Goal: Transaction & Acquisition: Purchase product/service

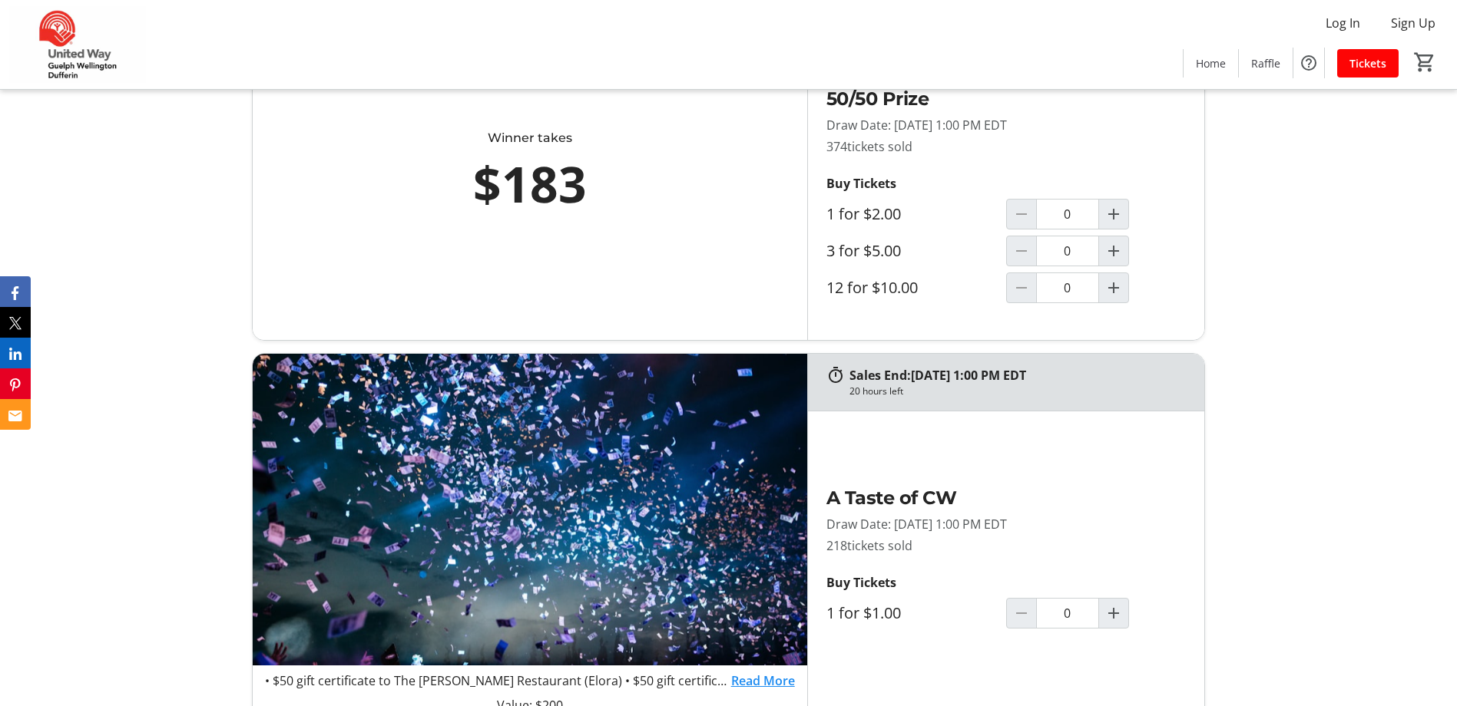
scroll to position [845, 0]
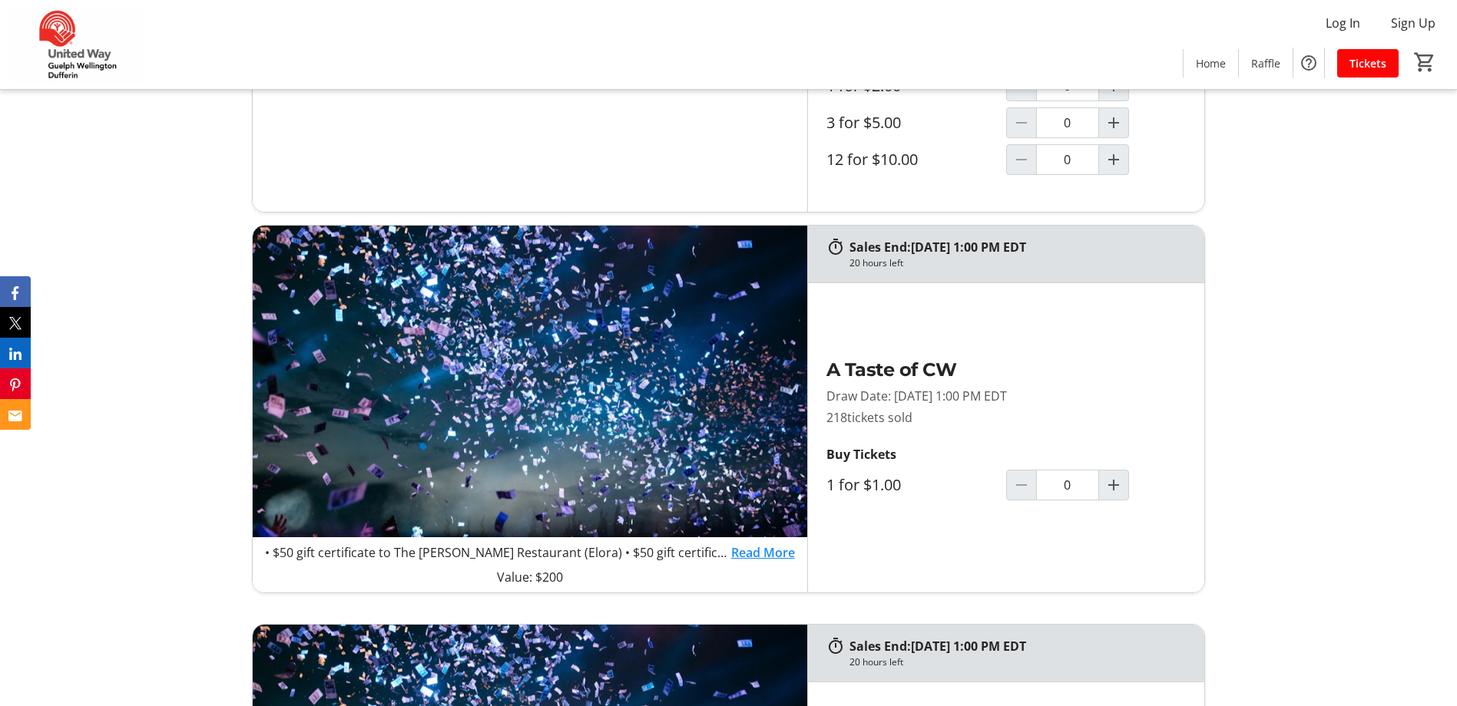
click at [748, 549] on link "Read More" at bounding box center [763, 553] width 64 height 18
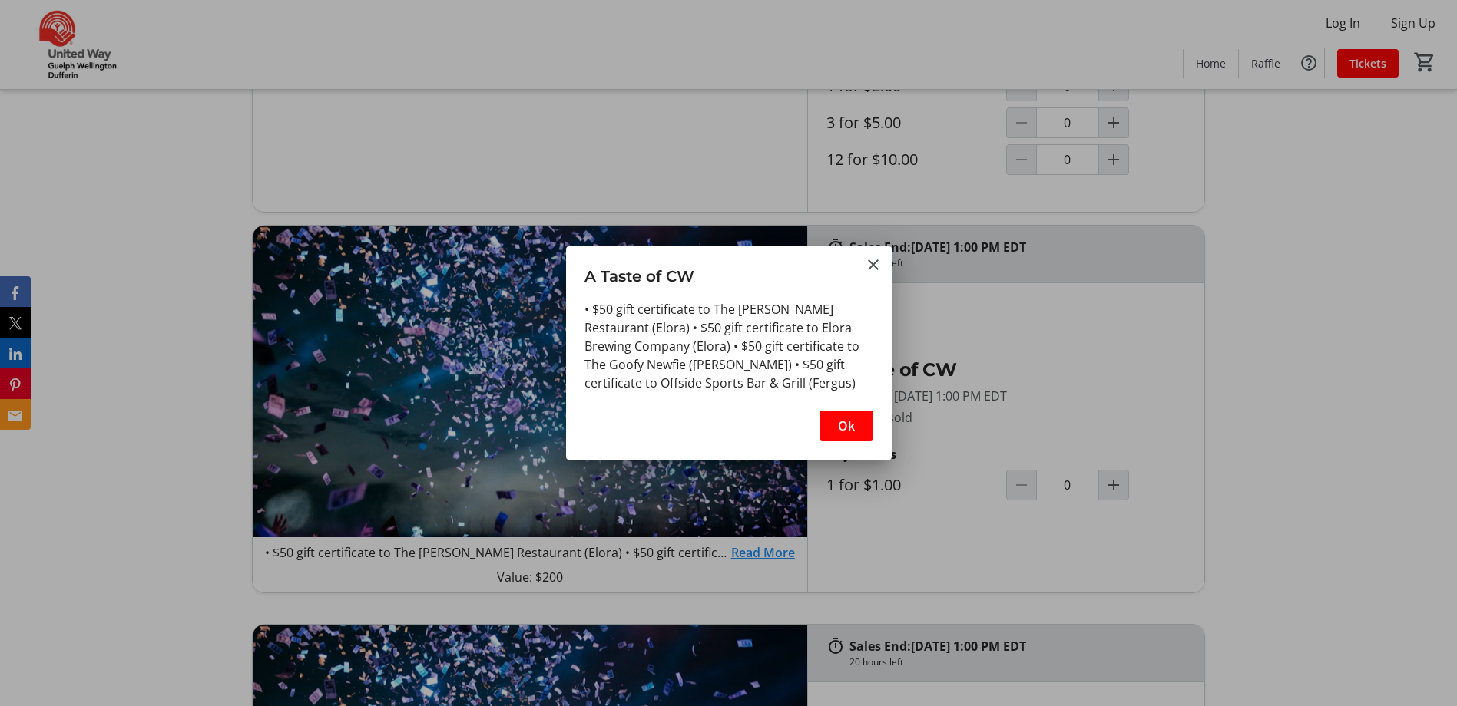
scroll to position [0, 0]
click at [871, 263] on mat-icon "Close" at bounding box center [873, 265] width 18 height 18
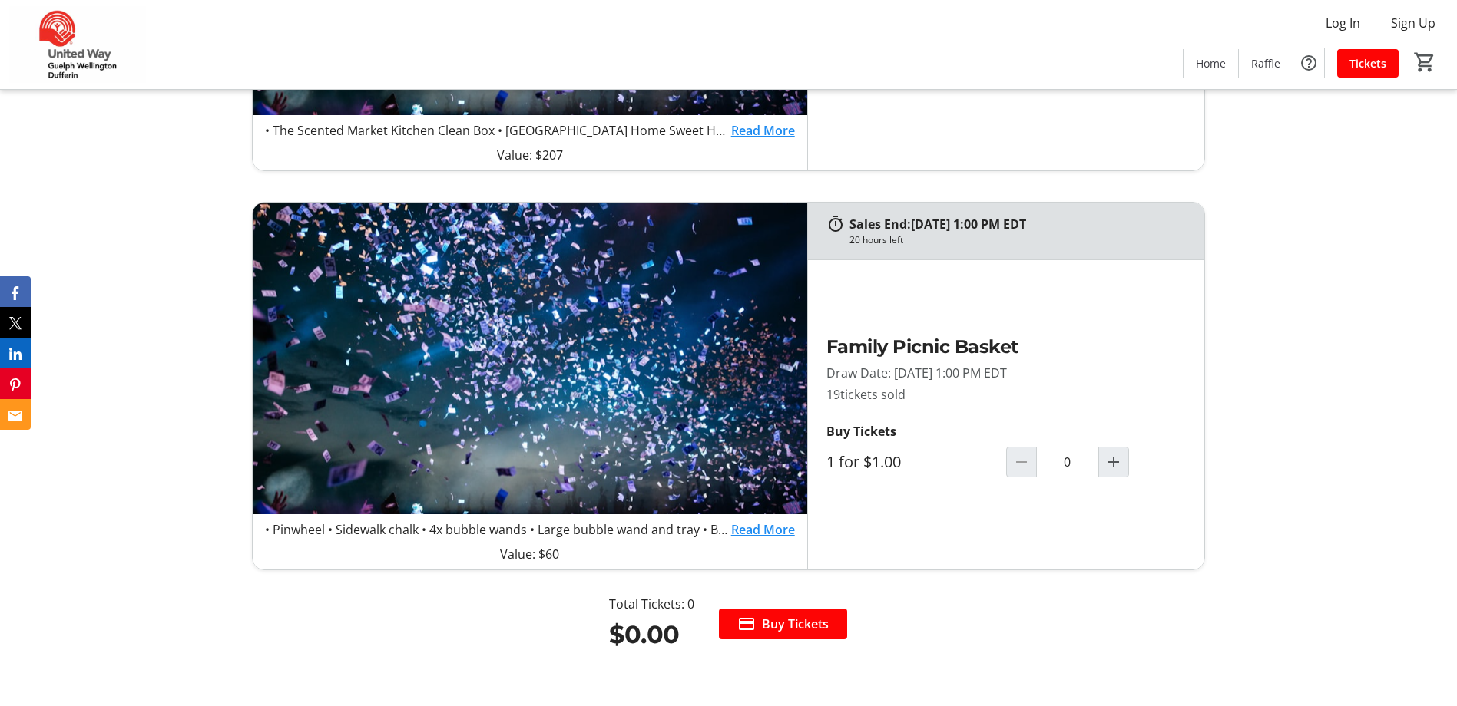
scroll to position [1689, 0]
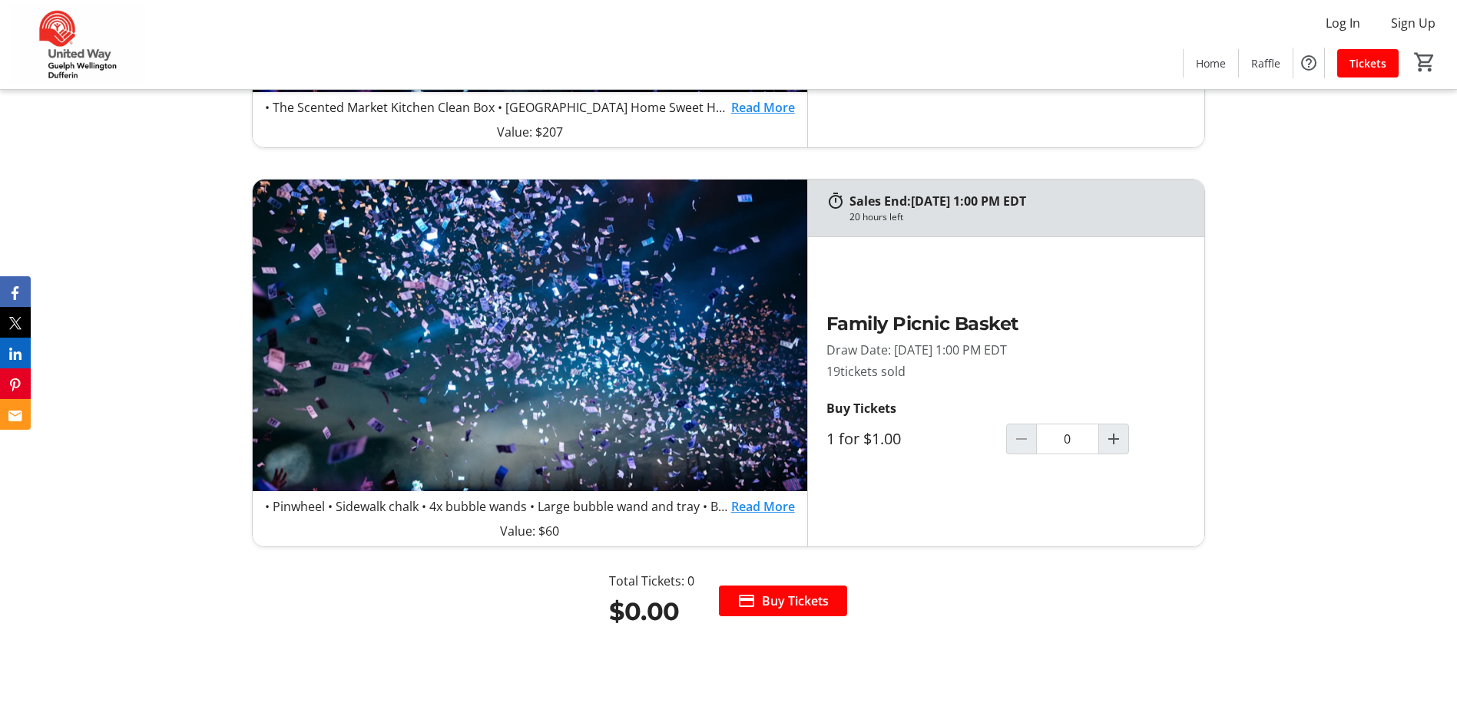
click at [756, 508] on link "Read More" at bounding box center [763, 507] width 64 height 18
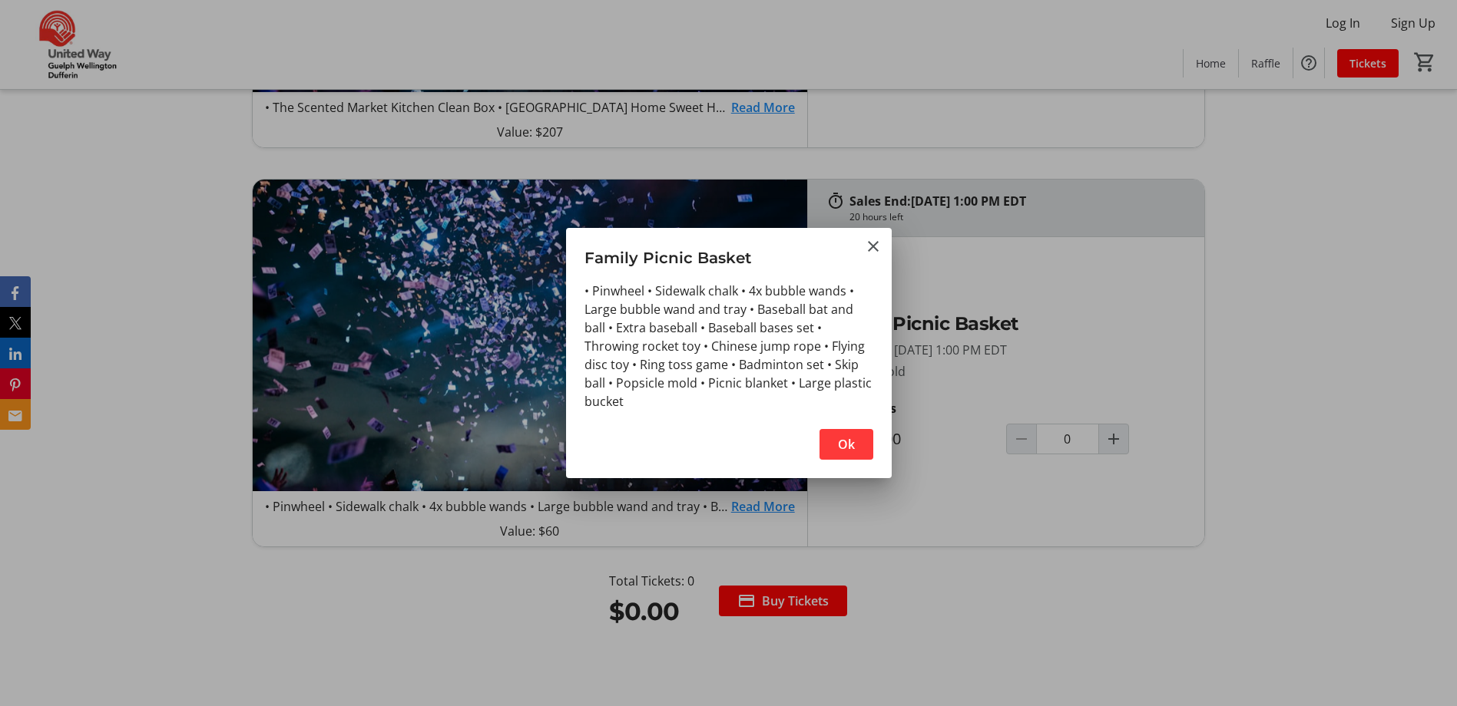
click at [865, 438] on span "button" at bounding box center [846, 444] width 54 height 37
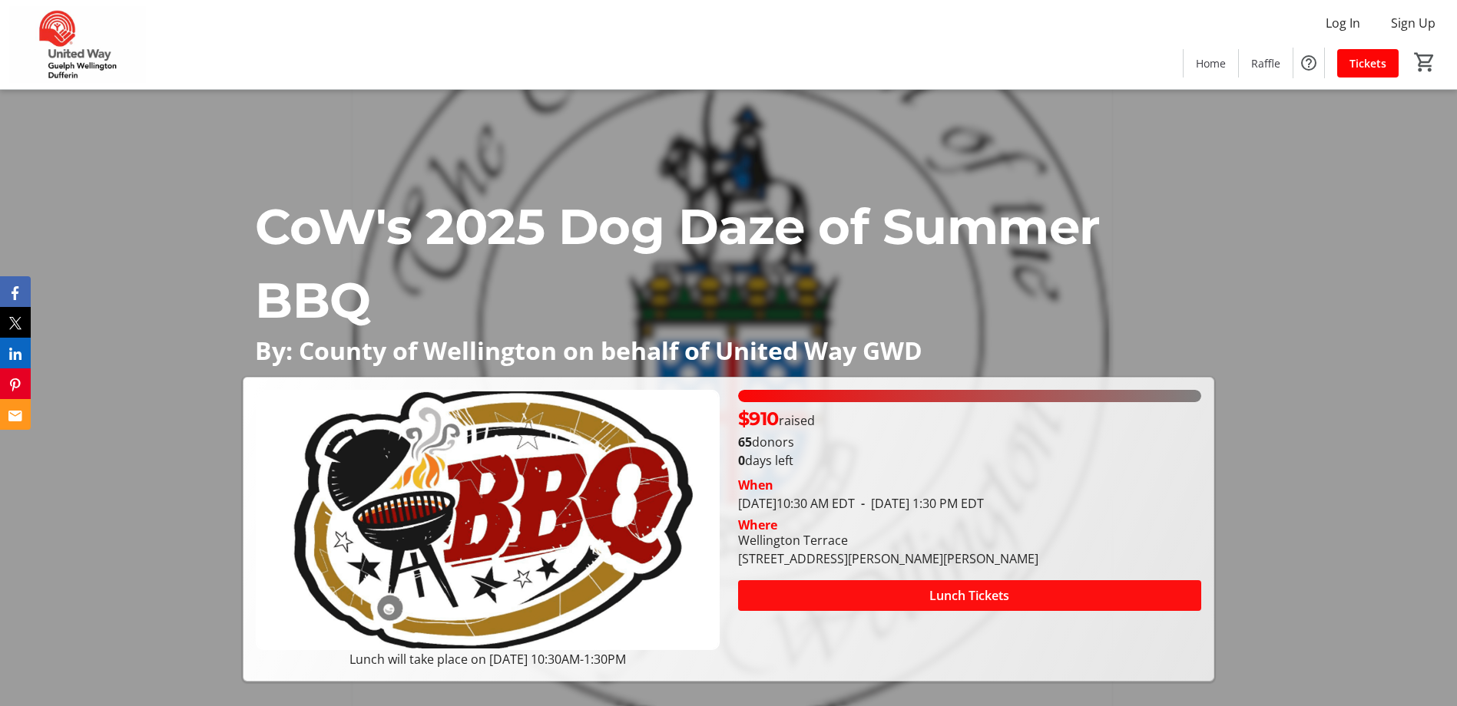
click at [1010, 595] on span at bounding box center [969, 595] width 463 height 37
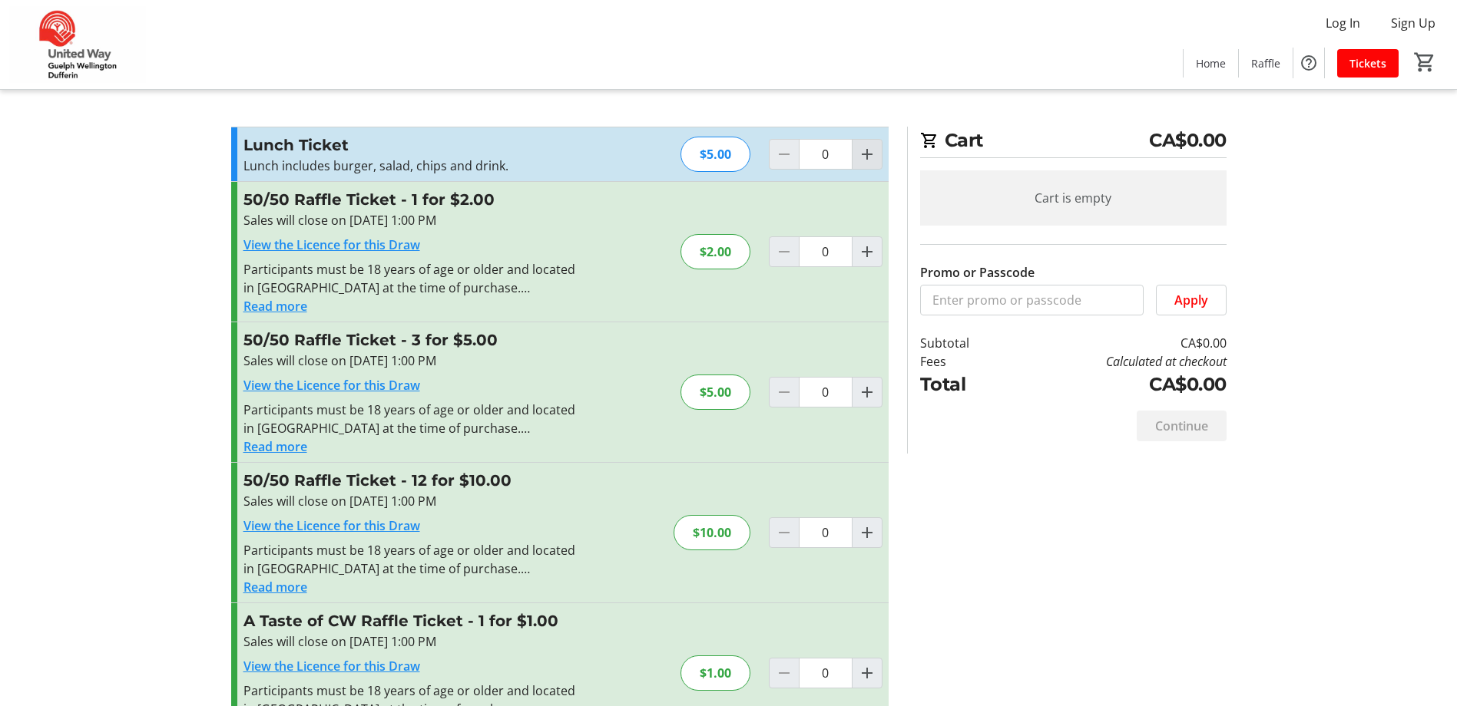
click at [872, 150] on mat-icon "Increment by one" at bounding box center [867, 154] width 18 height 18
type input "1"
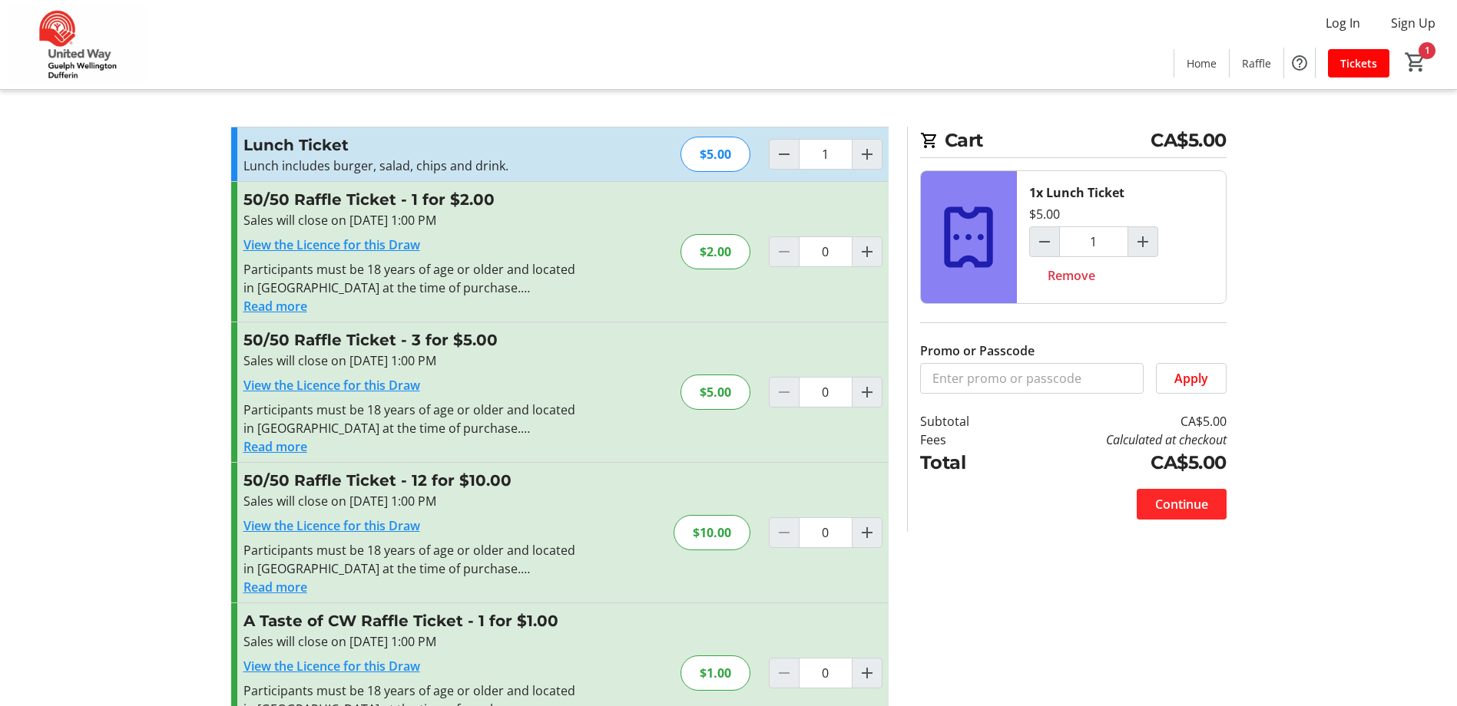
click at [1193, 501] on span "Continue" at bounding box center [1181, 504] width 53 height 18
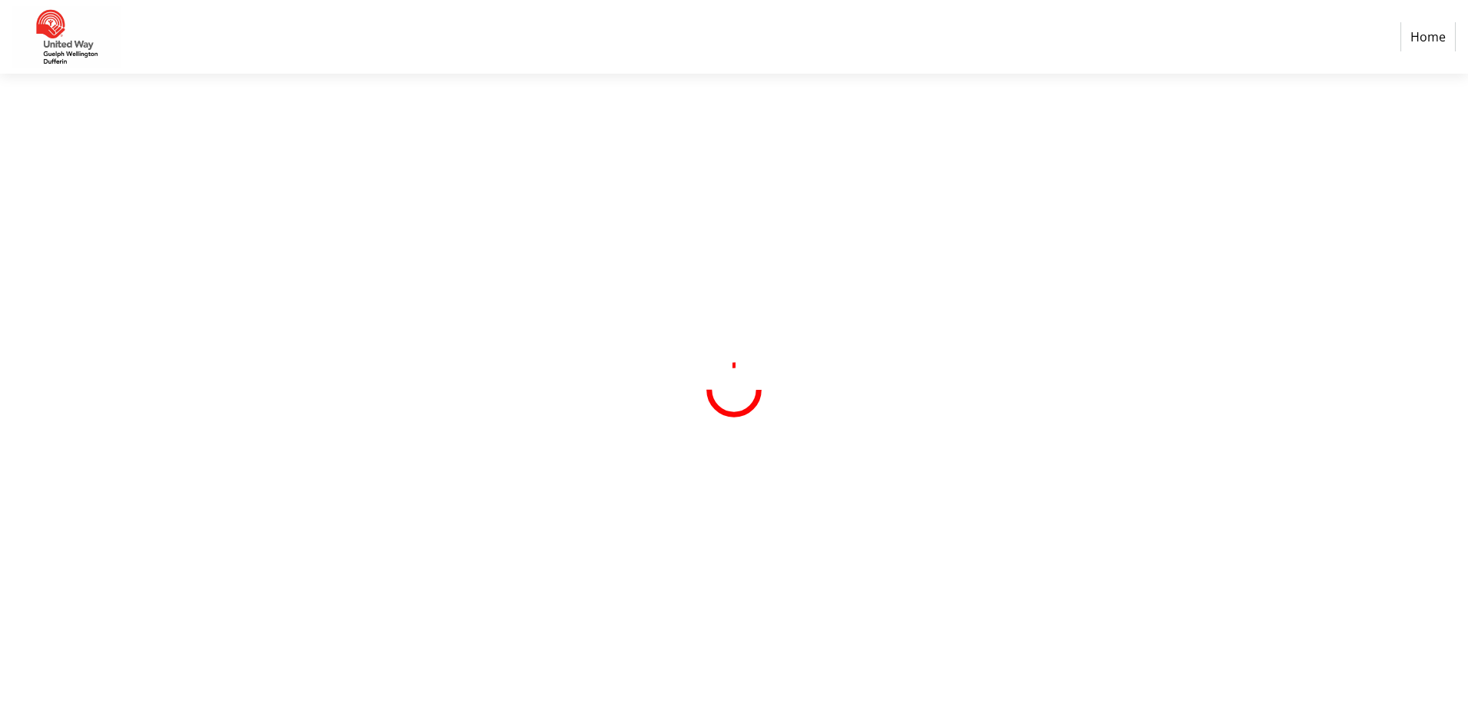
select select "CA"
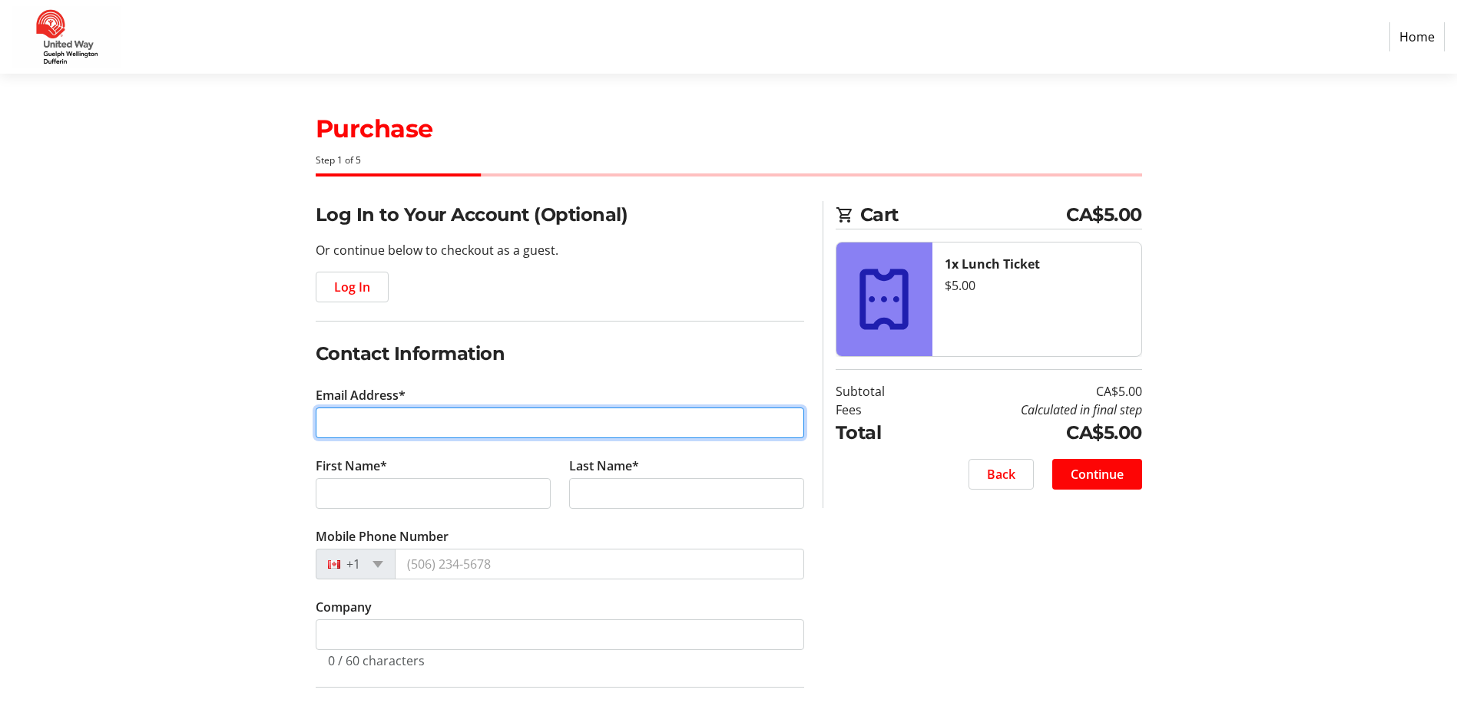
click at [413, 428] on input "Email Address*" at bounding box center [560, 423] width 488 height 31
type input "[EMAIL_ADDRESS][DOMAIN_NAME]"
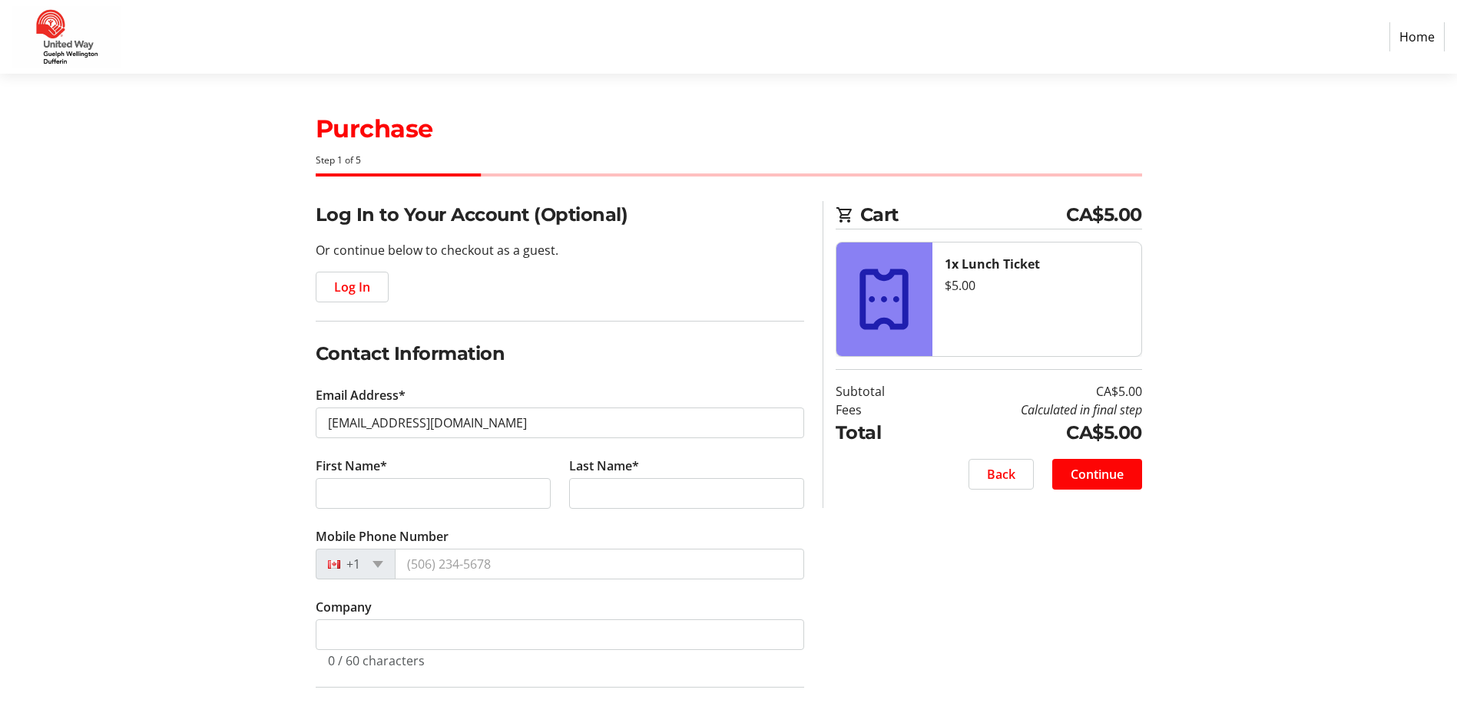
type input "[PERSON_NAME]"
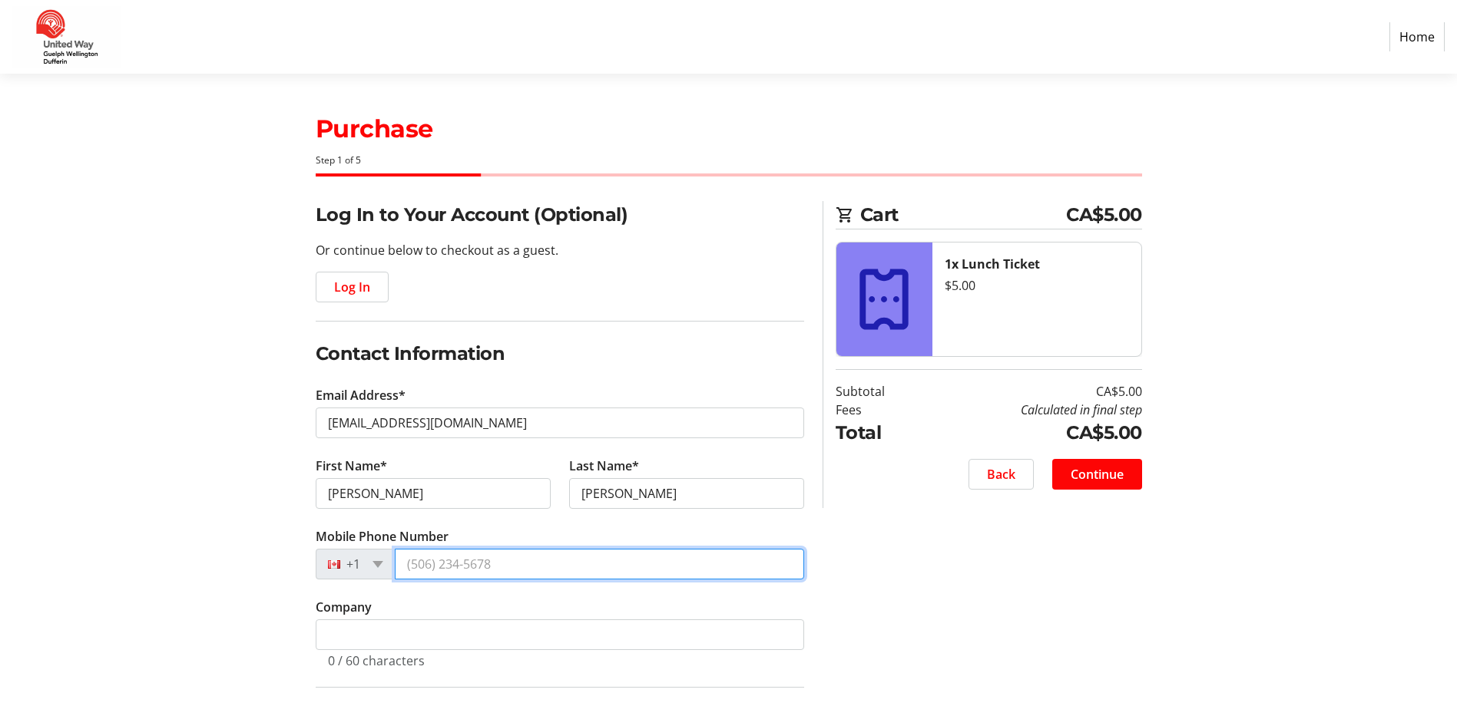
type input "[PHONE_NUMBER]"
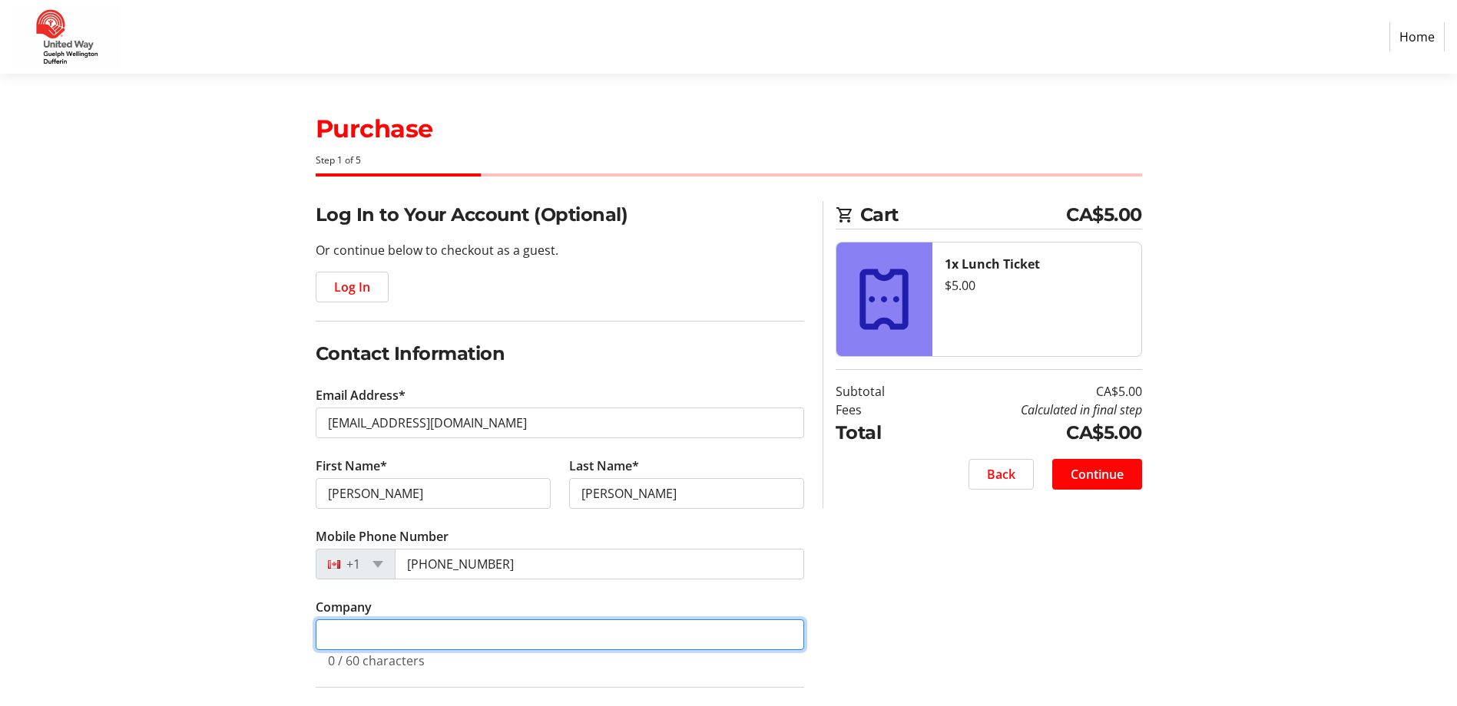
type input "[GEOGRAPHIC_DATA]"
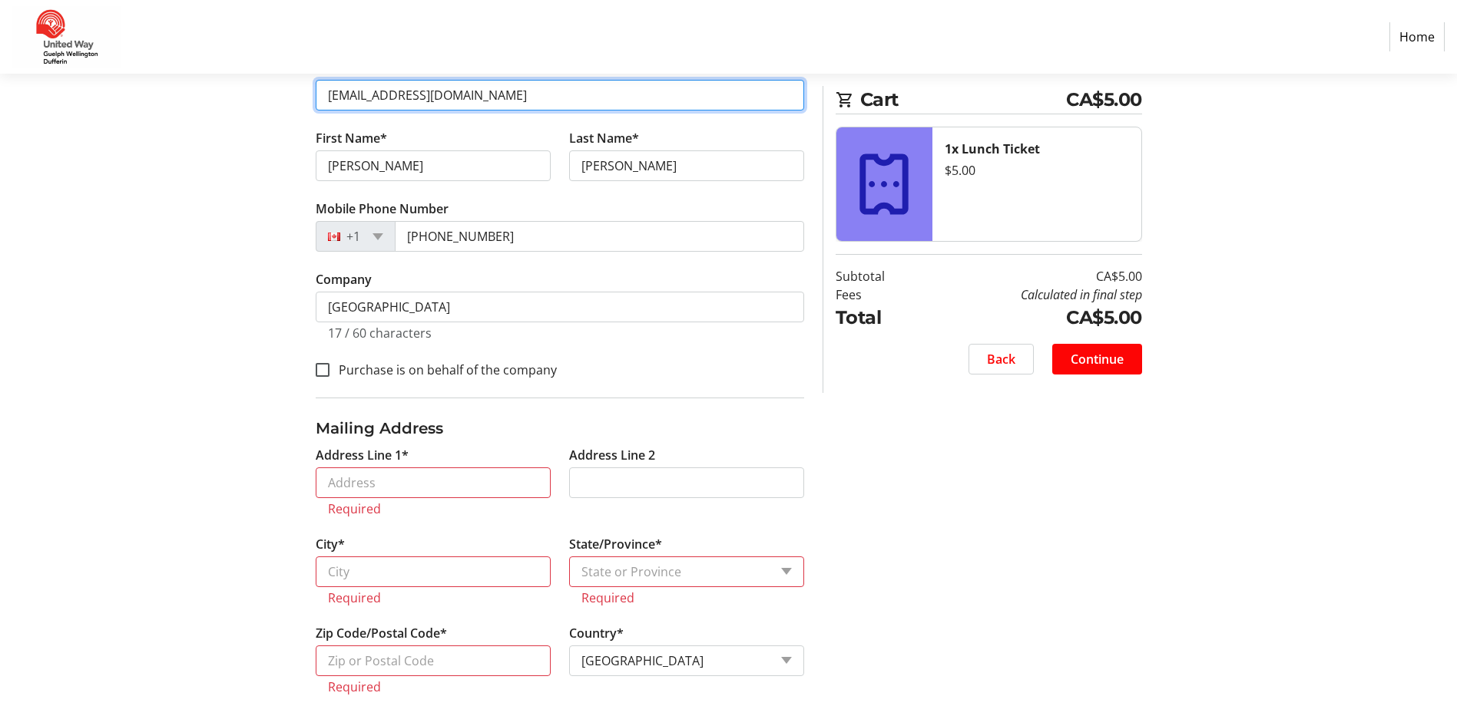
scroll to position [353, 0]
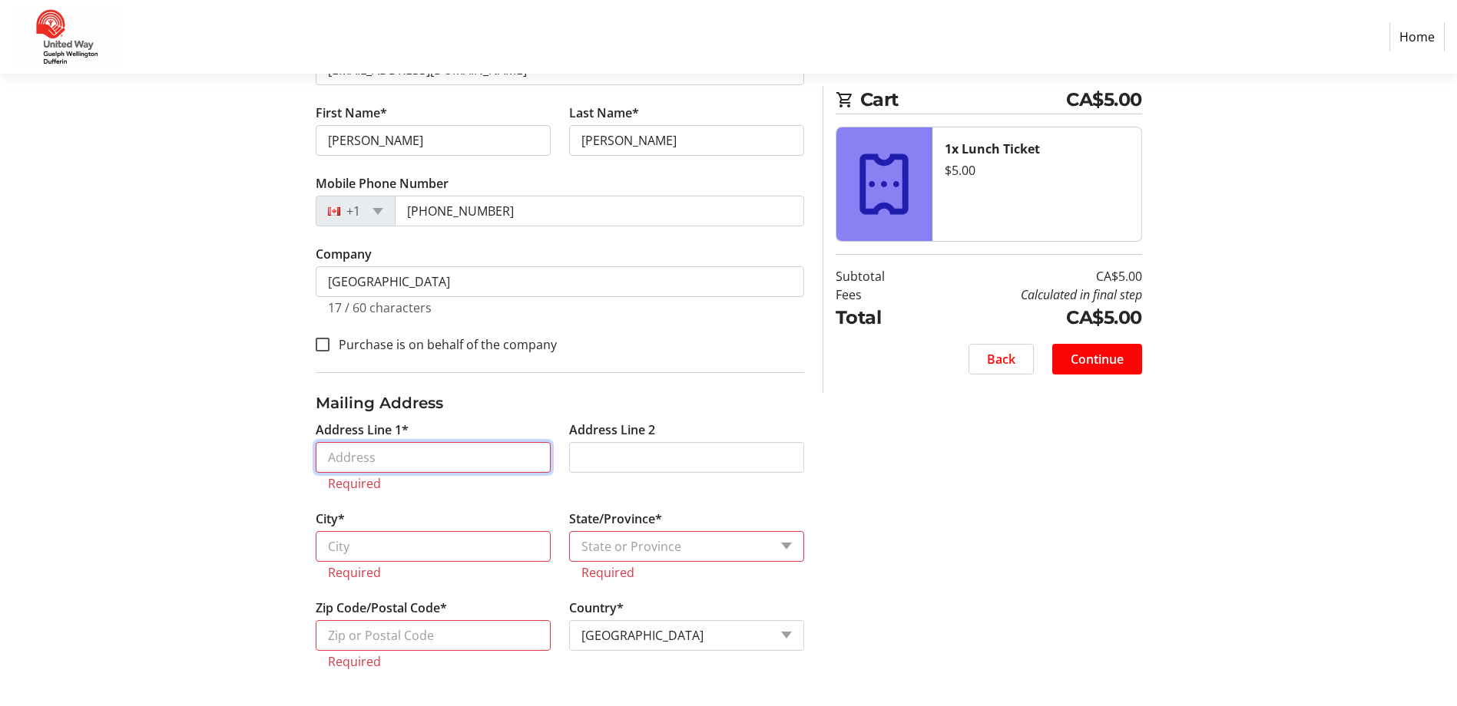
click at [420, 467] on input "Address Line 1*" at bounding box center [433, 457] width 235 height 31
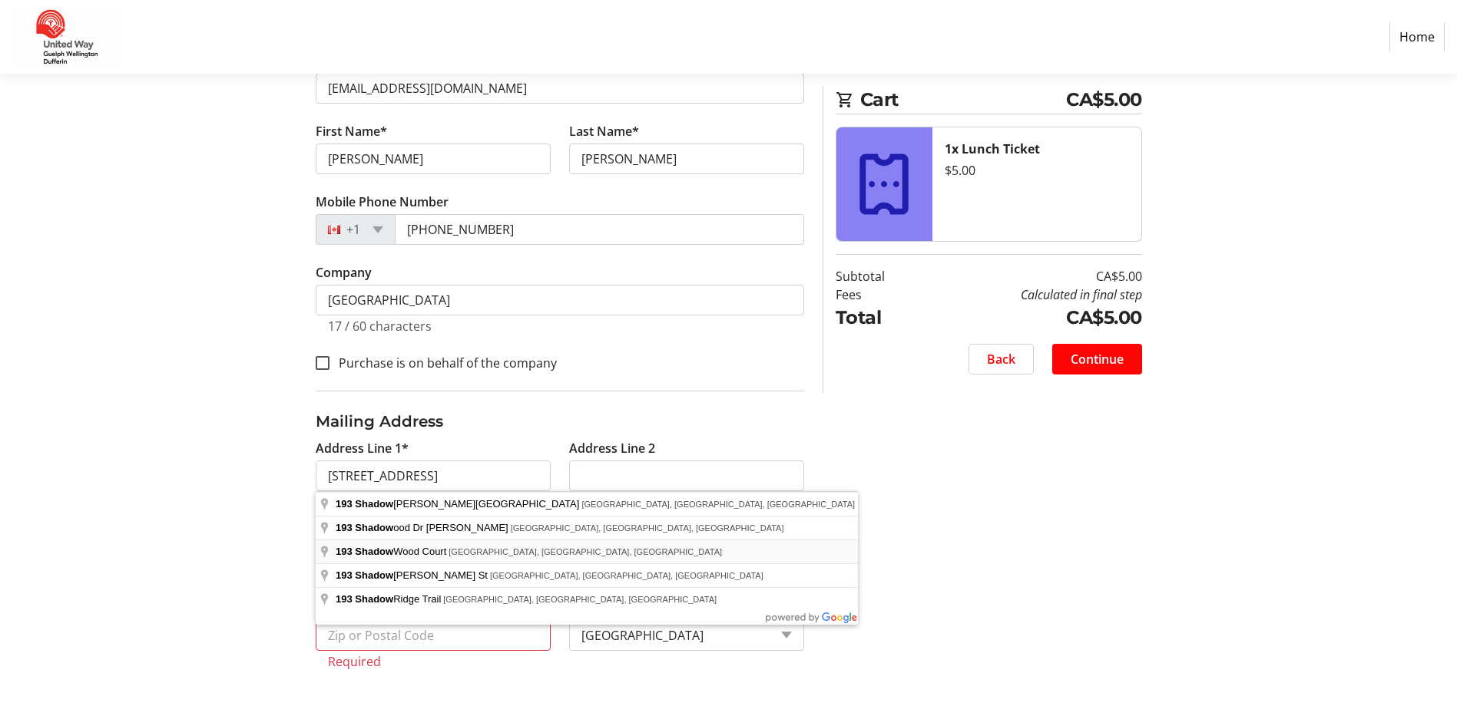
type input "[STREET_ADDRESS]"
type input "[GEOGRAPHIC_DATA]"
select select "ON"
type input "N2K 3W4"
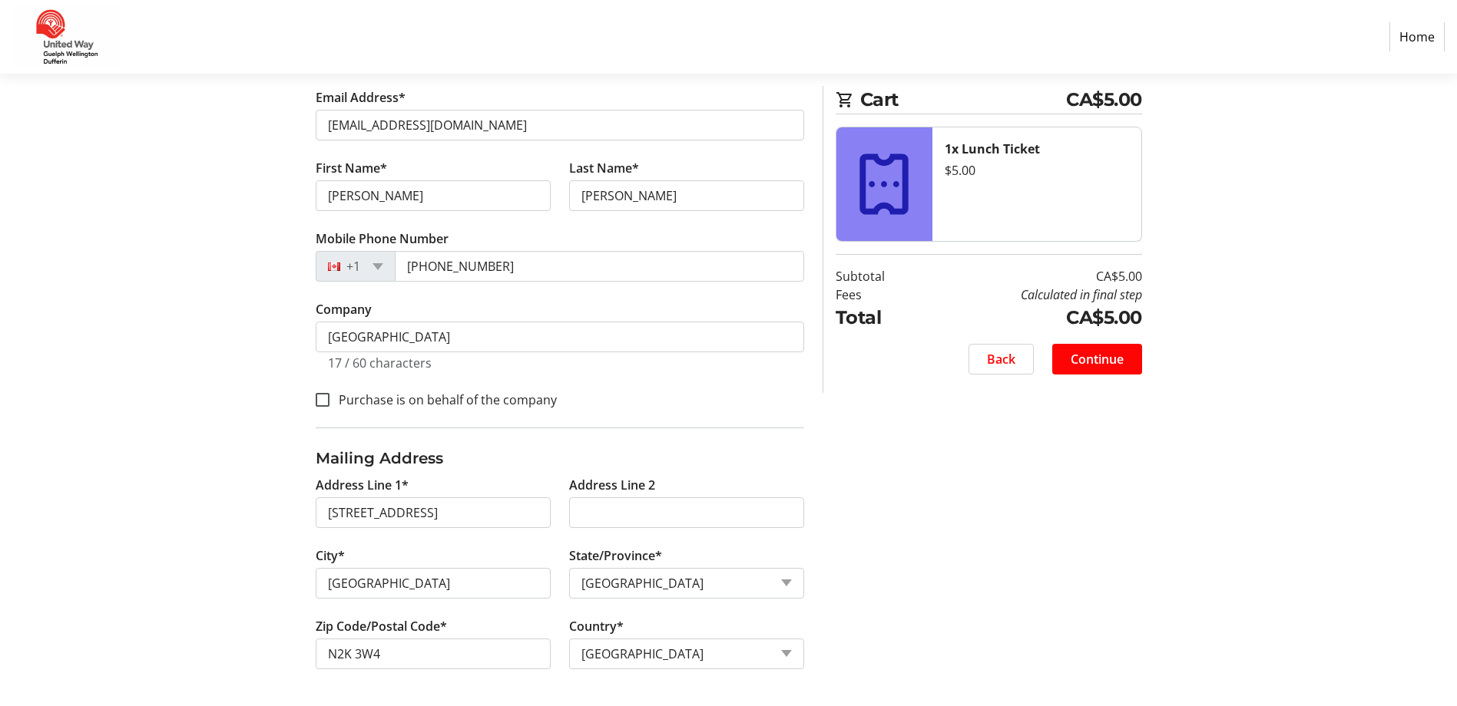
scroll to position [298, 0]
click at [1115, 361] on span "Continue" at bounding box center [1096, 359] width 53 height 18
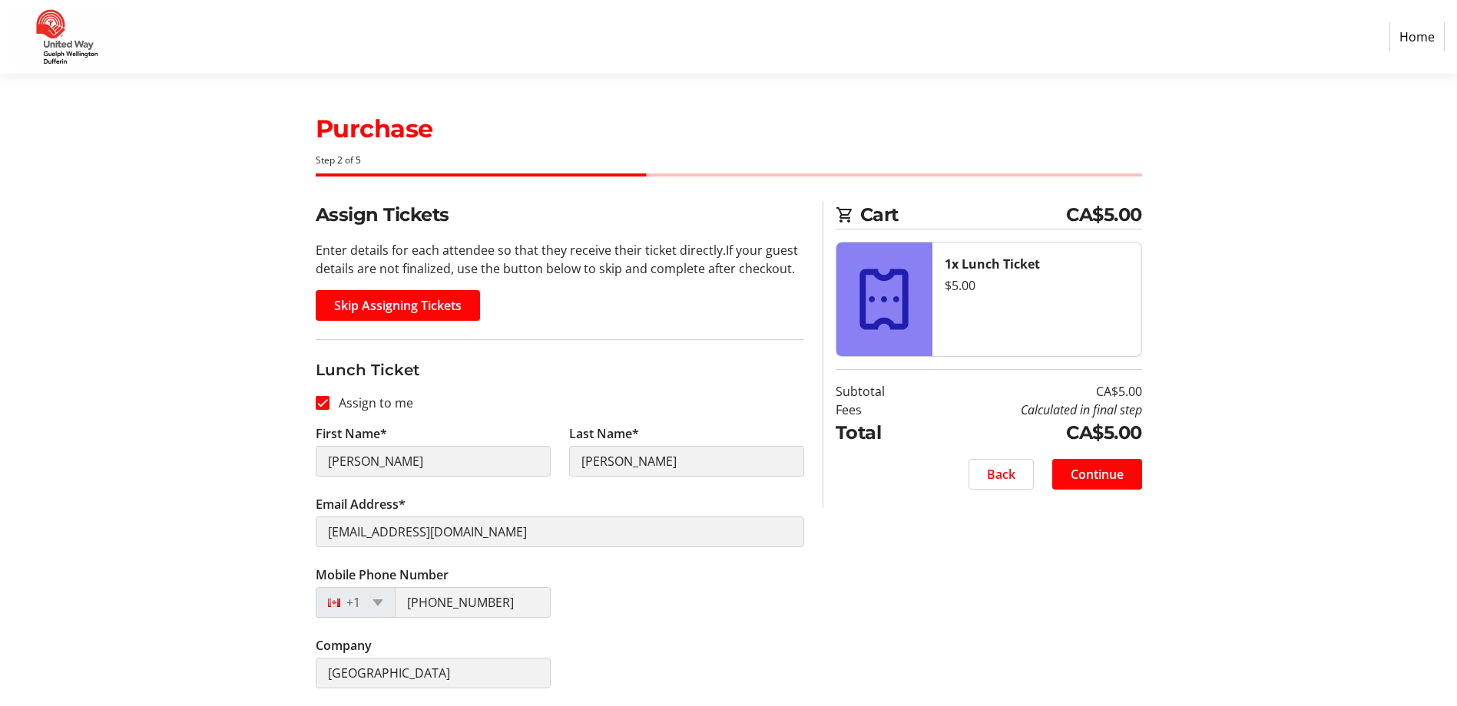
scroll to position [1, 0]
click at [1110, 477] on span "Continue" at bounding box center [1096, 474] width 53 height 18
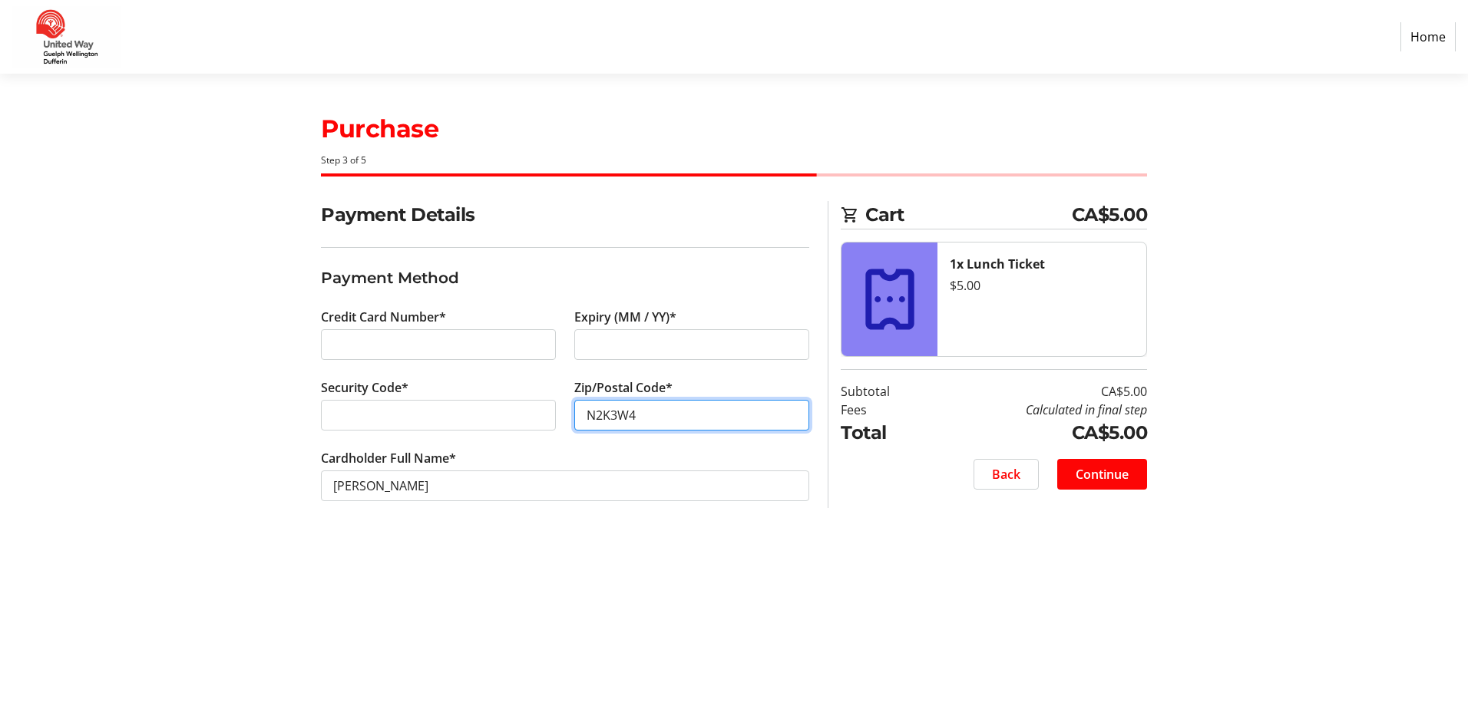
type input "N2K3W4"
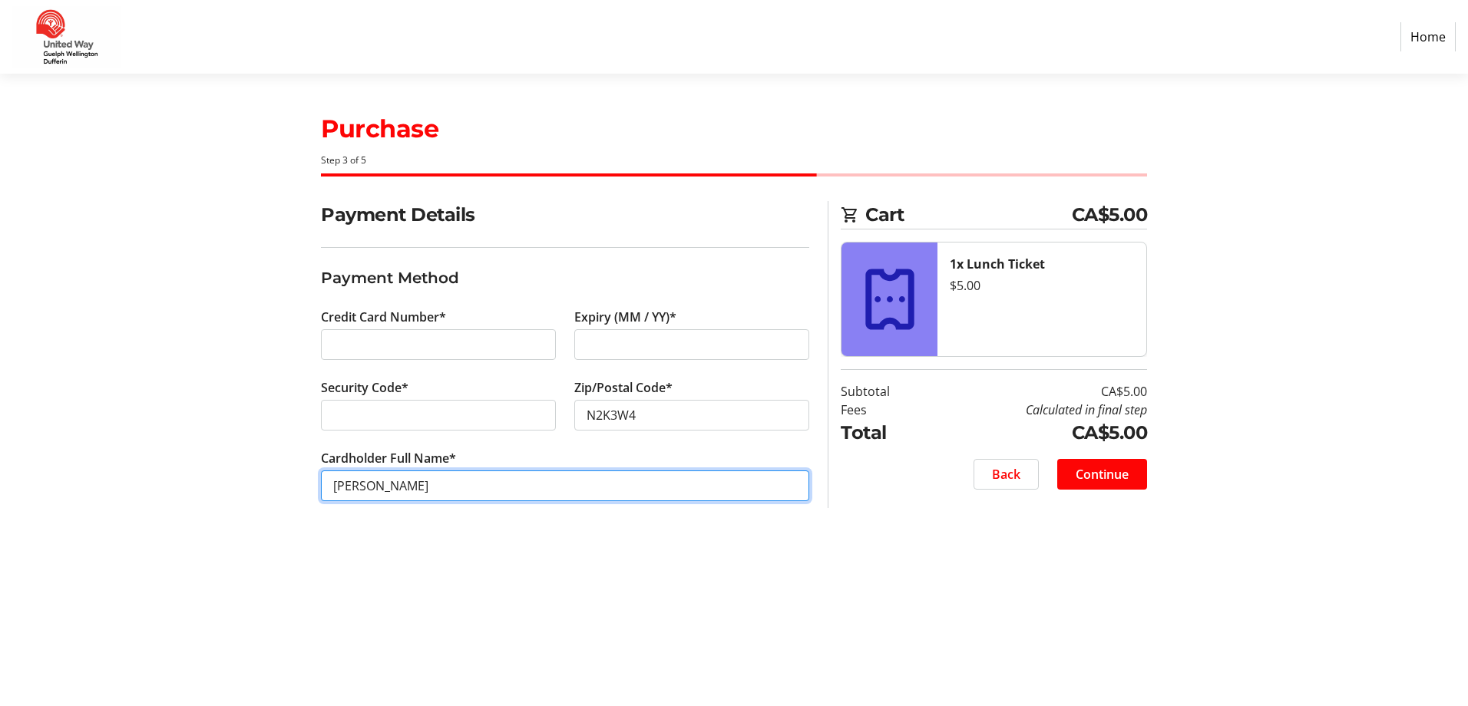
click at [372, 489] on input "[PERSON_NAME]" at bounding box center [565, 486] width 488 height 31
type input "[PERSON_NAME]"
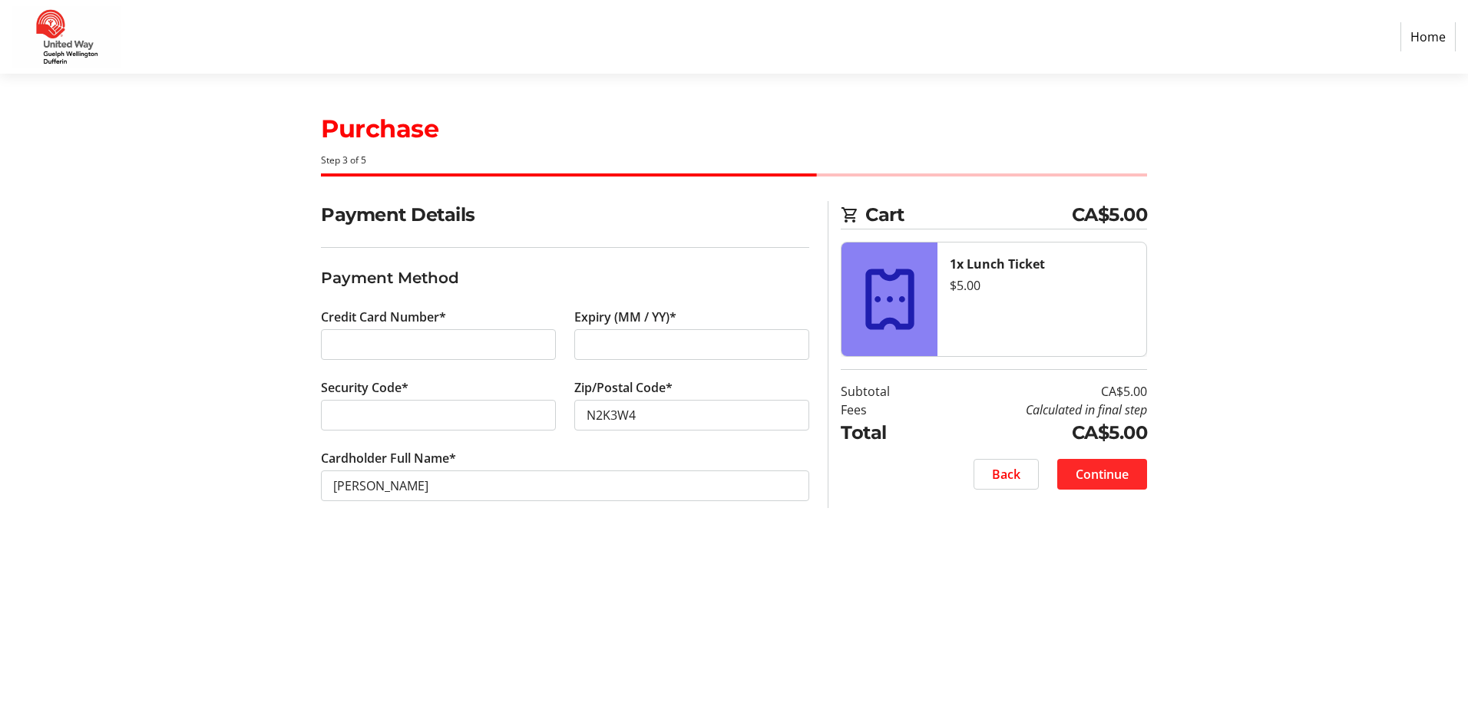
click at [1105, 478] on span "Continue" at bounding box center [1102, 474] width 53 height 18
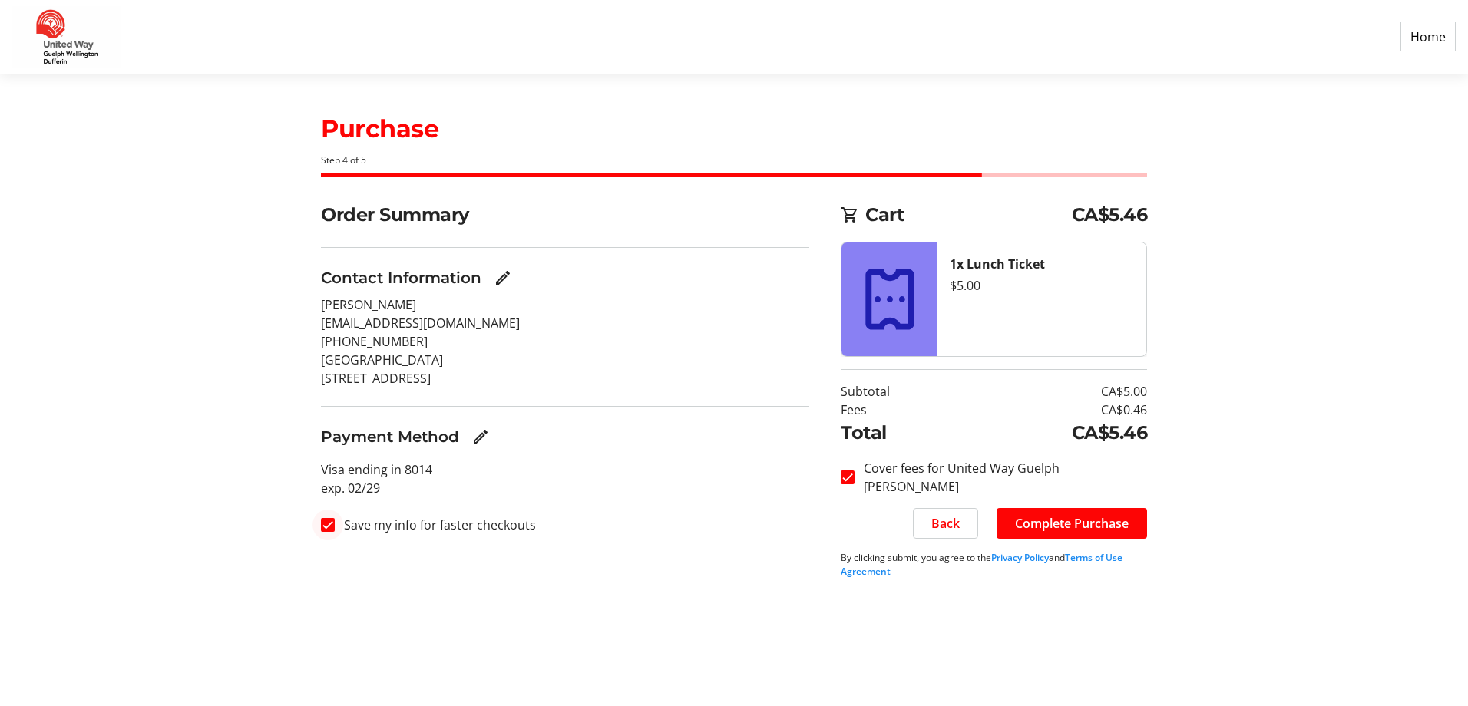
click at [338, 524] on div at bounding box center [327, 525] width 37 height 37
checkbox input "false"
click at [1068, 528] on span "Complete Purchase" at bounding box center [1072, 523] width 114 height 18
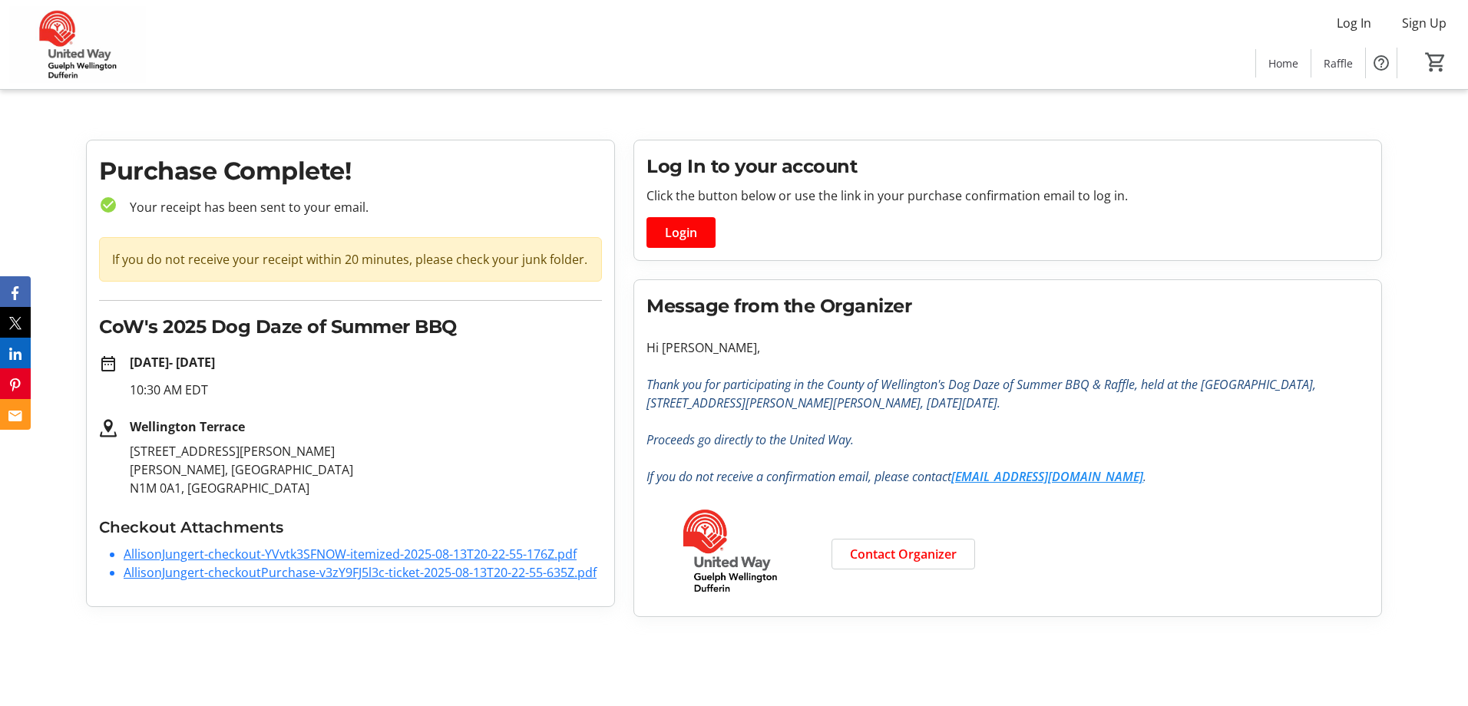
click at [303, 554] on link "AllisonJungert-checkout-YVvtk3SFNOW-itemized-2025-08-13T20-22-55-176Z.pdf" at bounding box center [350, 554] width 453 height 17
click at [297, 571] on link "AllisonJungert-checkoutPurchase-v3zY9FJ5l3c-ticket-2025-08-13T20-22-55-635Z.pdf" at bounding box center [360, 572] width 473 height 17
